Goal: Information Seeking & Learning: Learn about a topic

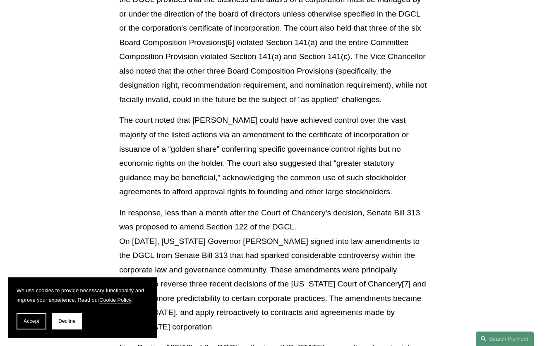
scroll to position [662, 0]
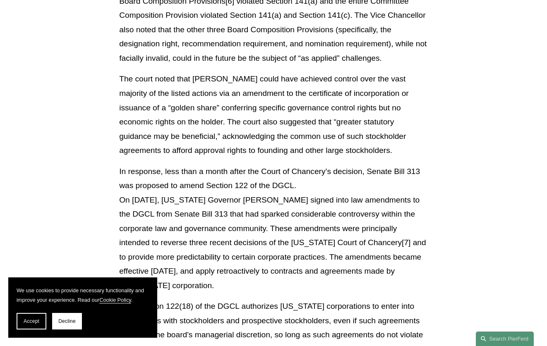
click at [251, 221] on p "In response, less than a month after the Court of Chancery’s decision, Senate B…" at bounding box center [273, 229] width 309 height 129
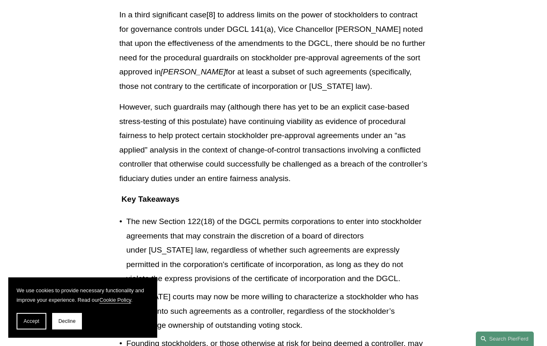
scroll to position [1408, 0]
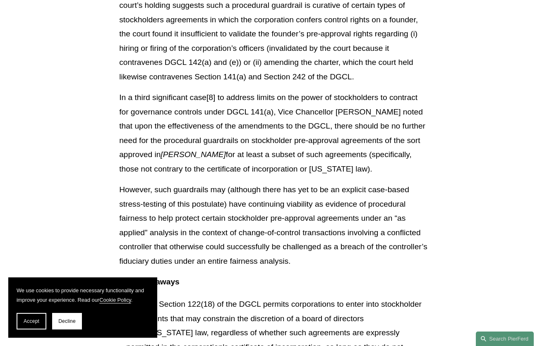
click at [356, 247] on p "However, such guardrails may (although there has yet to be an explicit case-bas…" at bounding box center [273, 226] width 309 height 86
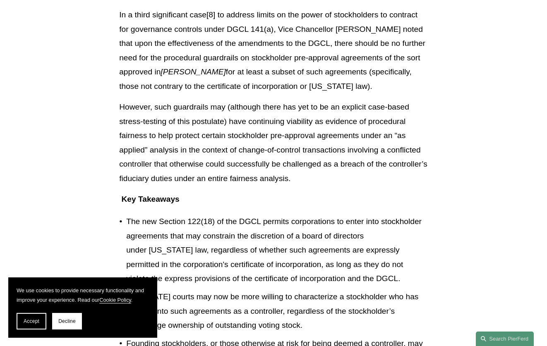
scroll to position [1532, 0]
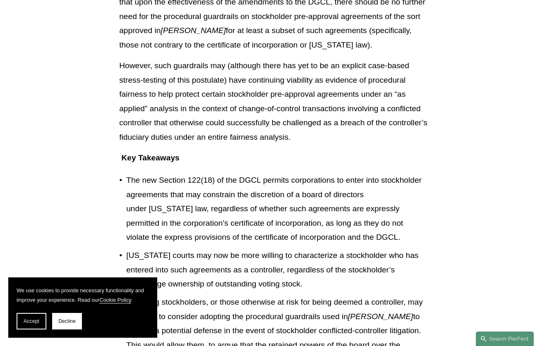
click at [377, 233] on p "The new Section 122(18) of the DGCL permits corporations to enter into stockhol…" at bounding box center [277, 209] width 302 height 72
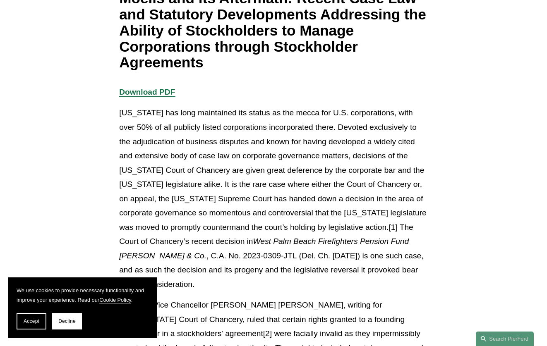
scroll to position [290, 0]
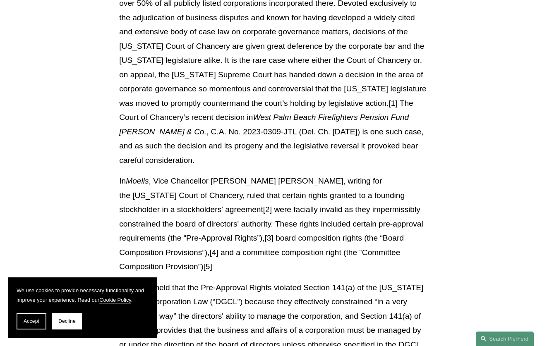
click at [352, 194] on p "In Moelis , Vice Chancellor [PERSON_NAME] [PERSON_NAME], writing for the [US_ST…" at bounding box center [273, 224] width 309 height 100
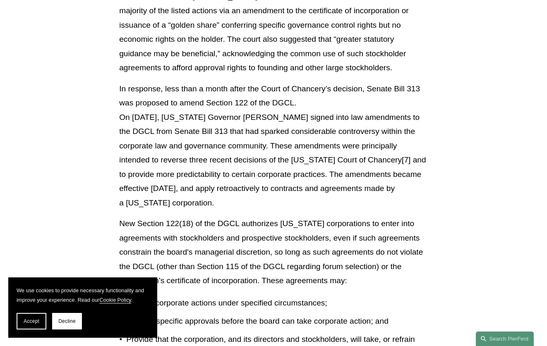
scroll to position [787, 0]
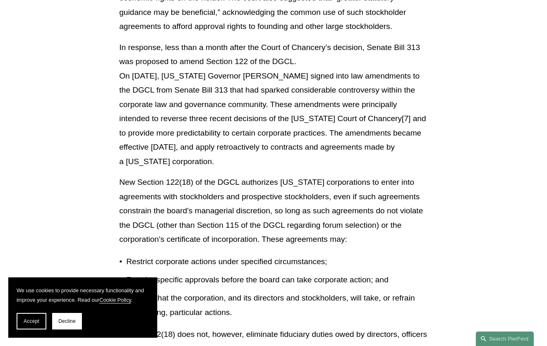
click at [332, 214] on p "New Section 122(18) of the DGCL authorizes [US_STATE] corporations to enter int…" at bounding box center [273, 212] width 309 height 72
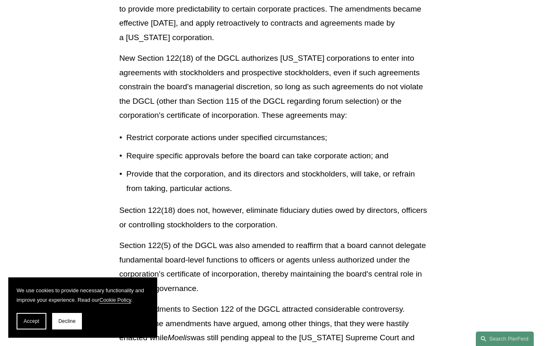
scroll to position [869, 0]
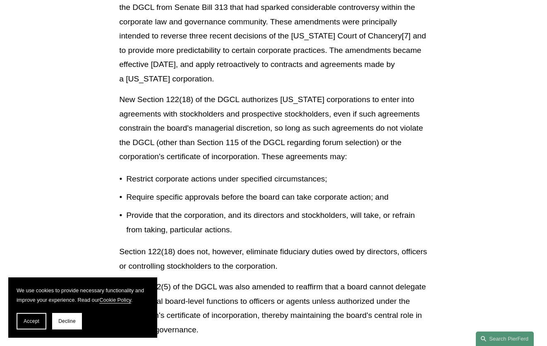
drag, startPoint x: 282, startPoint y: 158, endPoint x: 404, endPoint y: 52, distance: 162.0
click at [282, 158] on div "Download PDF [US_STATE] has long maintained its status as the mecca for U.S. co…" at bounding box center [273, 304] width 309 height 1845
click at [296, 140] on p "New Section 122(18) of the DGCL authorizes [US_STATE] corporations to enter int…" at bounding box center [273, 129] width 309 height 72
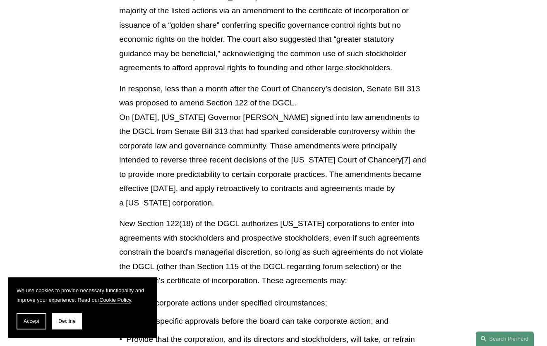
scroll to position [704, 0]
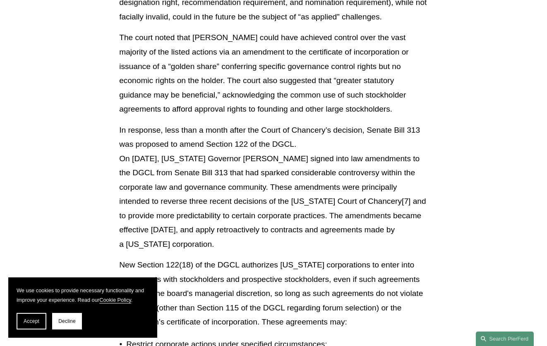
click at [354, 234] on p "In response, less than a month after the Court of Chancery’s decision, Senate B…" at bounding box center [273, 187] width 309 height 129
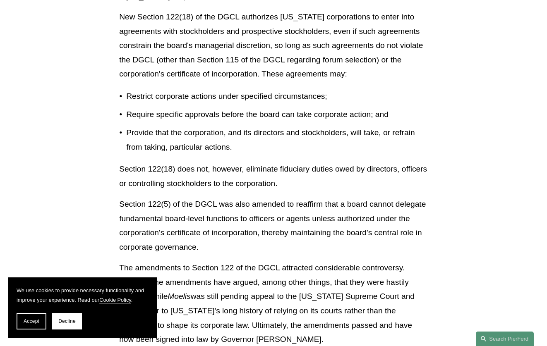
scroll to position [1035, 0]
